Goal: Find contact information: Find contact information

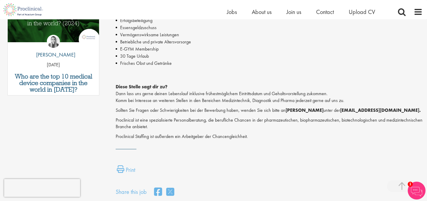
scroll to position [337, 0]
drag, startPoint x: 337, startPoint y: 110, endPoint x: 389, endPoint y: 111, distance: 52.2
click at [389, 111] on strong "t.wenig@proclinical.com." at bounding box center [380, 109] width 81 height 6
copy strong "t.wenig@proclinical.com"
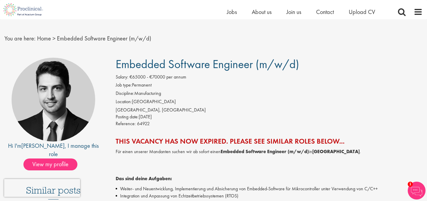
scroll to position [10, 0]
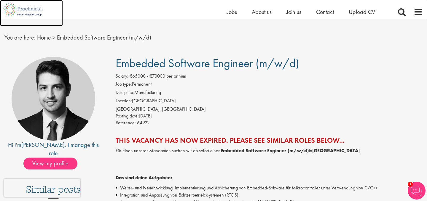
click at [29, 8] on img at bounding box center [23, 9] width 47 height 19
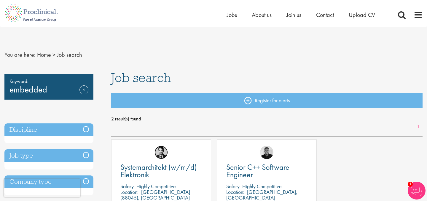
click at [162, 158] on img at bounding box center [161, 151] width 13 height 13
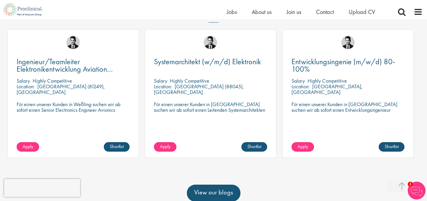
scroll to position [182, 0]
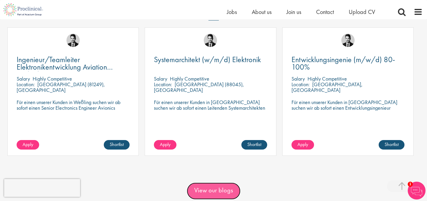
click at [224, 192] on link "View our blogs" at bounding box center [214, 190] width 54 height 17
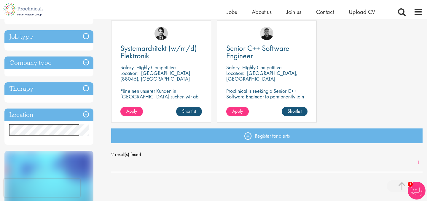
scroll to position [111, 0]
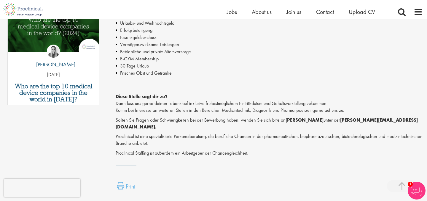
scroll to position [326, 0]
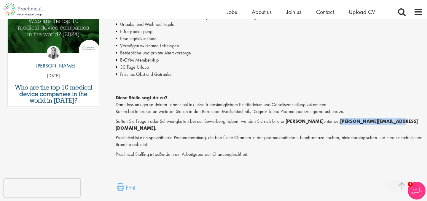
drag, startPoint x: 337, startPoint y: 120, endPoint x: 389, endPoint y: 121, distance: 51.6
click at [389, 121] on strong "[PERSON_NAME][EMAIL_ADDRESS][DOMAIN_NAME]." at bounding box center [267, 124] width 302 height 13
copy strong "[PERSON_NAME][EMAIL_ADDRESS][DOMAIN_NAME]"
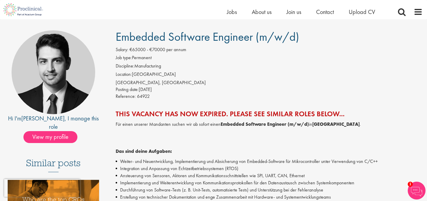
scroll to position [37, 0]
